Goal: Contribute content

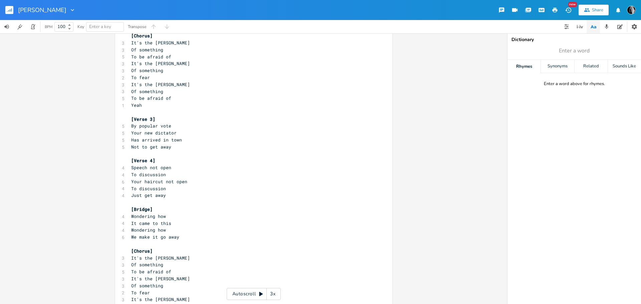
scroll to position [267, 0]
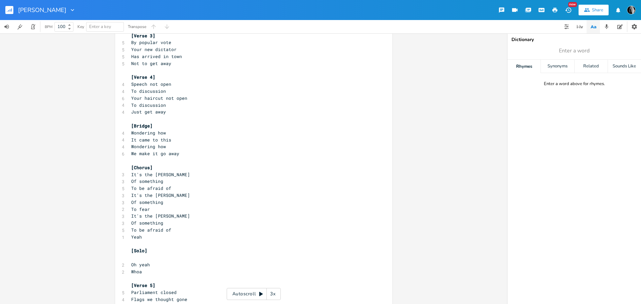
click at [156, 133] on span "Wondering how" at bounding box center [148, 133] width 35 height 6
click at [160, 132] on span "Wondering how" at bounding box center [148, 133] width 35 height 6
type textarea "when"
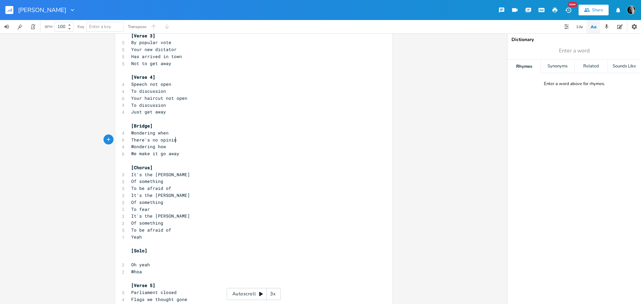
type textarea "There's no opinion"
type textarea "when"
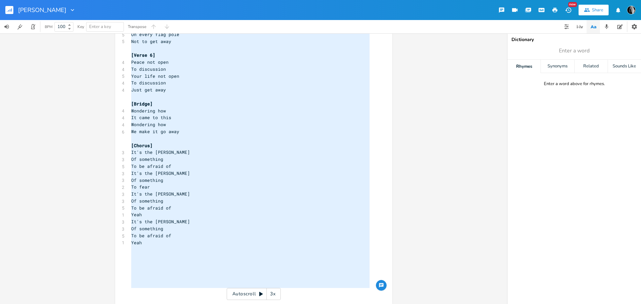
type textarea "[Solo] Whoa Yeah [Verse 1] The streets are empty People are too afraid Living h…"
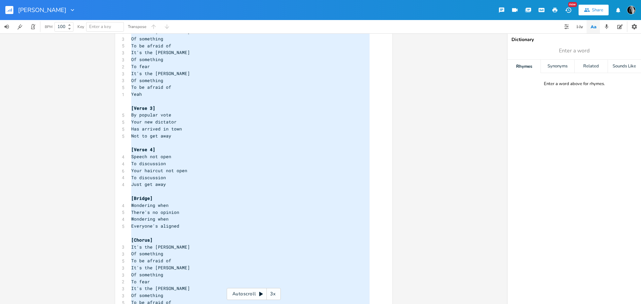
scroll to position [205, 0]
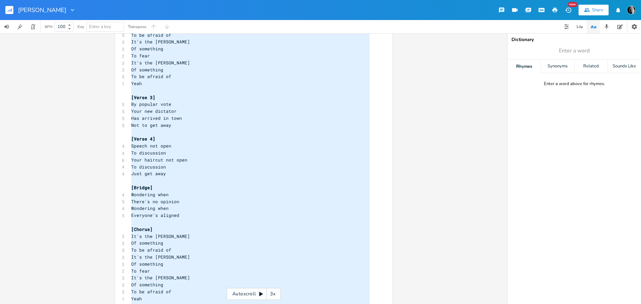
click at [197, 106] on pre "By popular vote" at bounding box center [250, 104] width 241 height 7
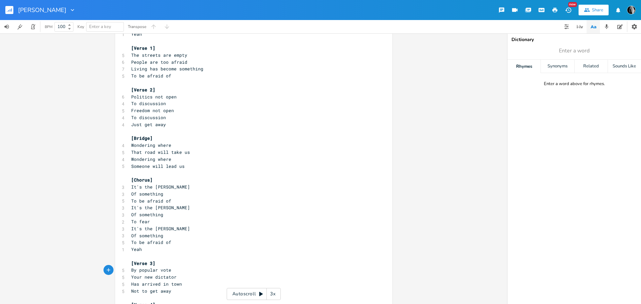
scroll to position [38, 0]
